Goal: Information Seeking & Learning: Learn about a topic

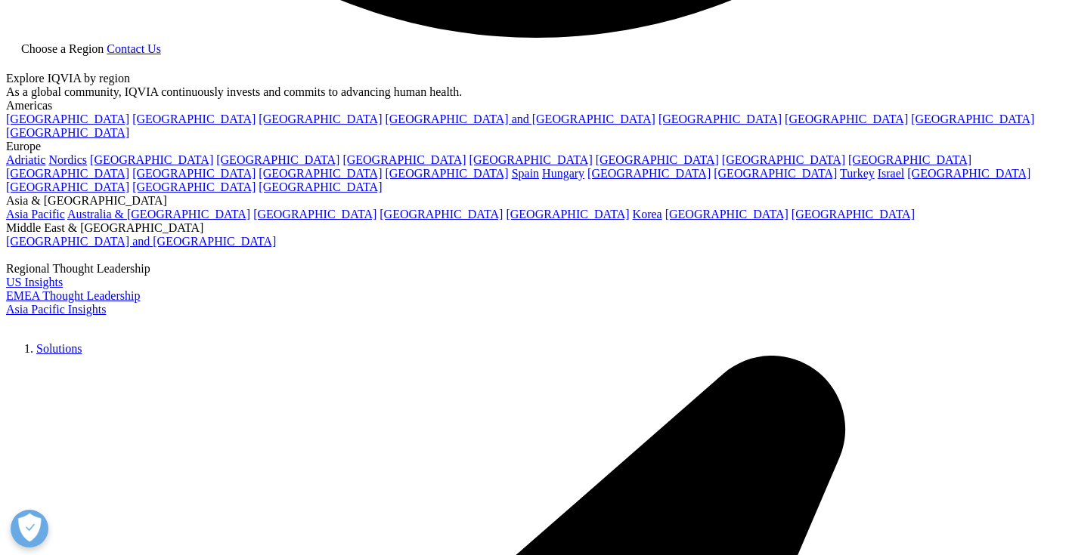
scroll to position [3167, 0]
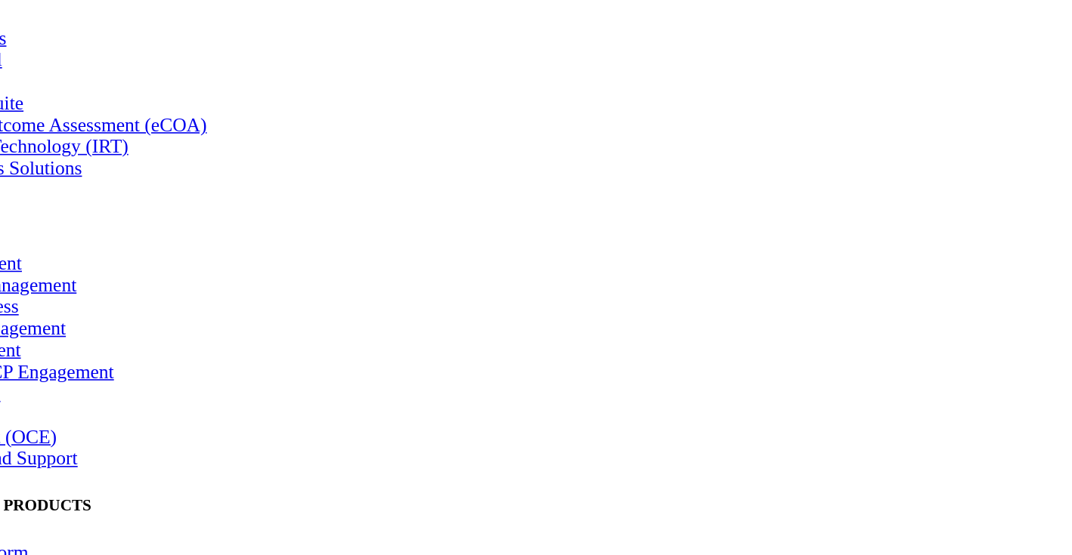
drag, startPoint x: 378, startPoint y: 330, endPoint x: 238, endPoint y: 308, distance: 141.5
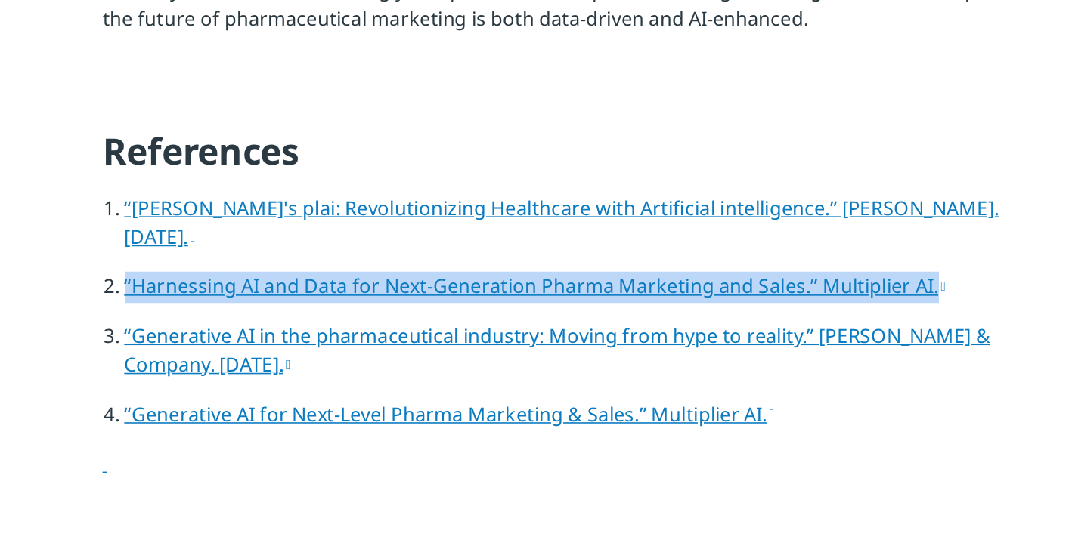
drag, startPoint x: 679, startPoint y: 360, endPoint x: 278, endPoint y: 347, distance: 401.5
click at [278, 347] on ol "“[PERSON_NAME]'s plai: Revolutionizing Healthcare with Artificial intelligence.…" at bounding box center [536, 292] width 590 height 160
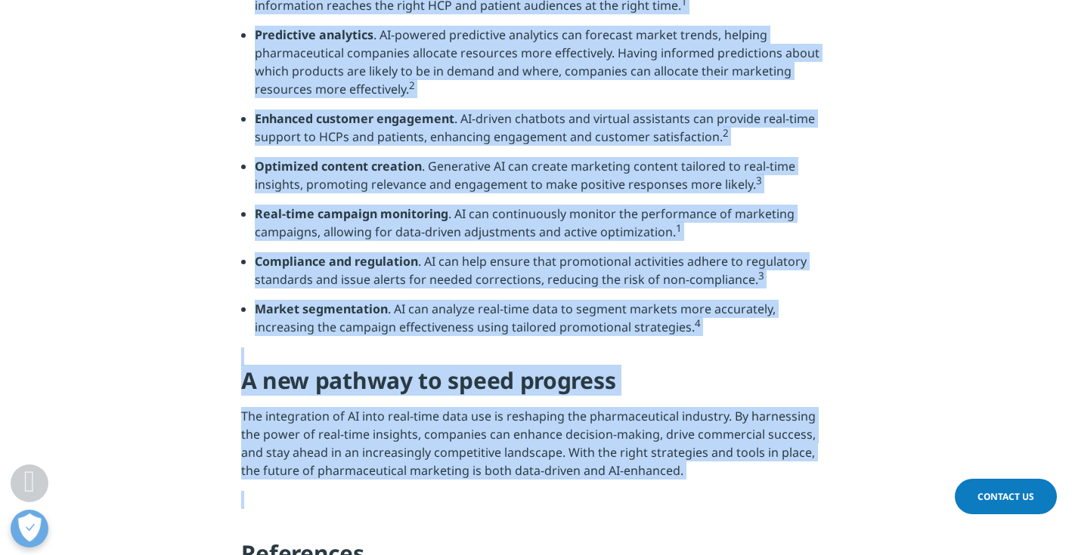
scroll to position [2838, 0]
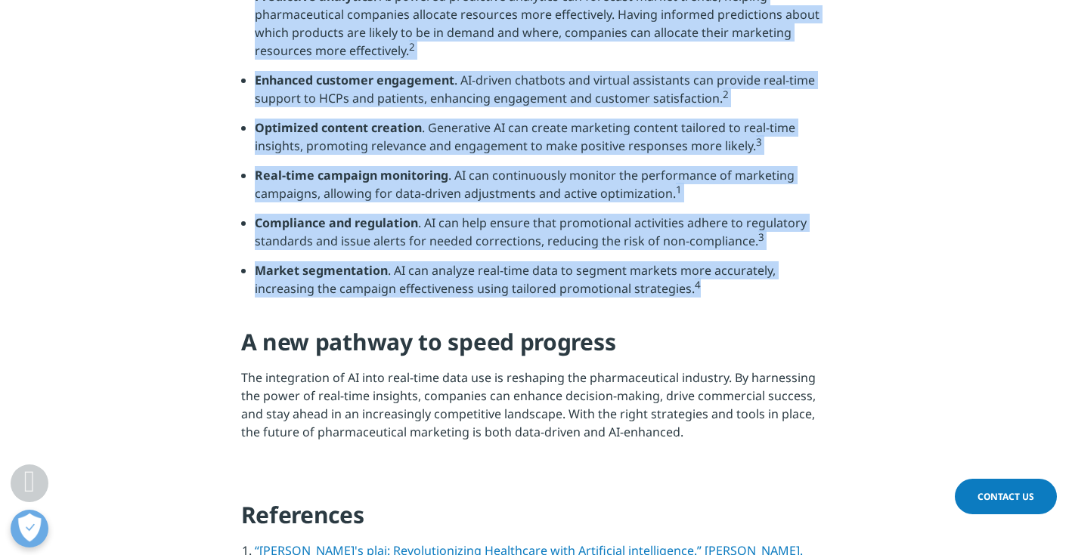
drag, startPoint x: 243, startPoint y: 70, endPoint x: 423, endPoint y: 339, distance: 323.0
copy div "Lor ipsumdolor si ametconsectetu Adip elit seddo eiusmodtempori utlaboree, DO-m…"
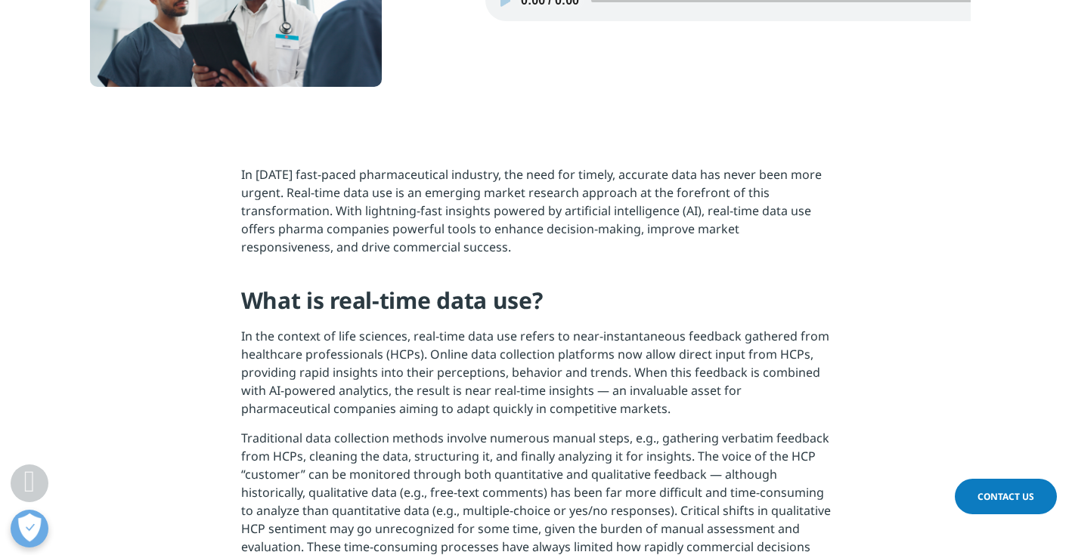
scroll to position [0, 0]
